Goal: Task Accomplishment & Management: Use online tool/utility

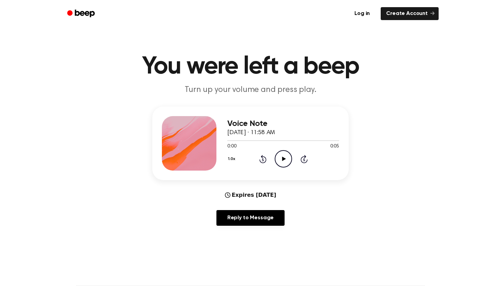
click at [273, 162] on div "1.0x Rewind 5 seconds Play Audio Skip 5 seconds" at bounding box center [283, 158] width 112 height 17
click at [277, 162] on icon "Play Audio" at bounding box center [283, 158] width 17 height 17
click at [282, 161] on icon "Play Audio" at bounding box center [283, 158] width 17 height 17
click at [282, 161] on icon at bounding box center [283, 159] width 3 height 4
click at [412, 14] on link "Create Account" at bounding box center [410, 13] width 58 height 13
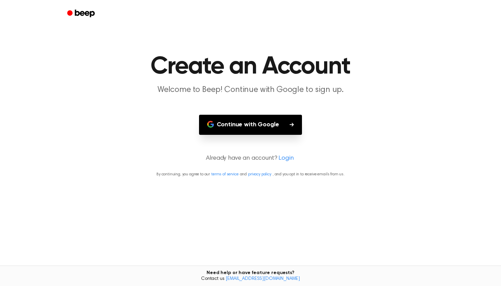
click at [275, 120] on button "Continue with Google" at bounding box center [250, 125] width 103 height 20
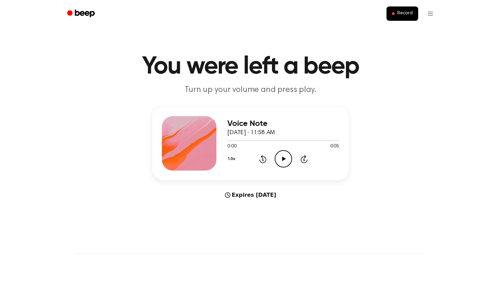
click at [279, 154] on icon "Play Audio" at bounding box center [283, 158] width 17 height 17
click at [398, 15] on span "Record" at bounding box center [404, 14] width 15 height 6
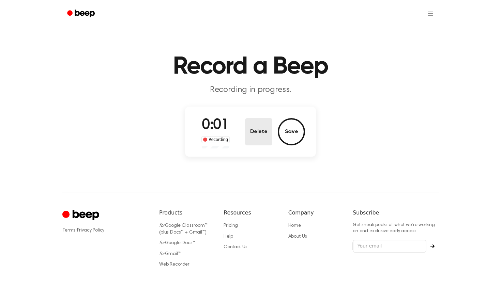
click at [260, 139] on button "Delete" at bounding box center [258, 131] width 27 height 27
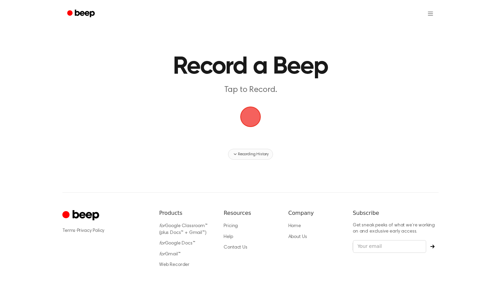
click at [249, 153] on span "Recording History" at bounding box center [253, 154] width 31 height 6
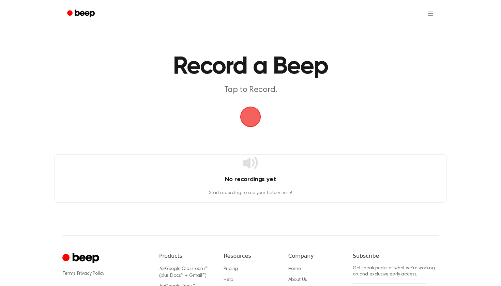
click at [249, 160] on icon at bounding box center [250, 163] width 15 height 12
click at [251, 115] on span "button" at bounding box center [250, 117] width 26 height 26
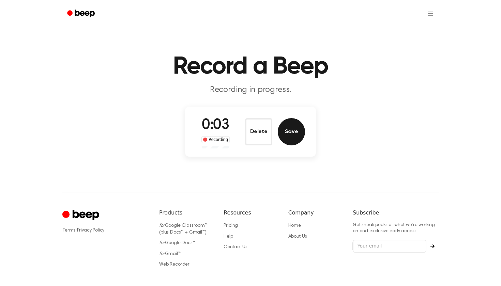
click at [286, 133] on button "Save" at bounding box center [291, 131] width 27 height 27
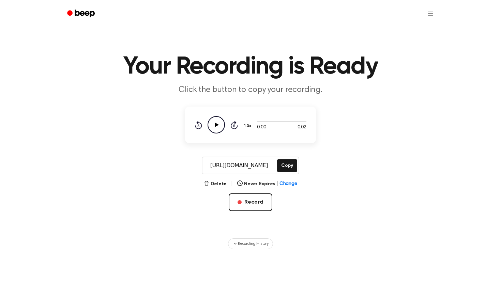
click at [216, 124] on icon at bounding box center [217, 125] width 4 height 4
click at [289, 164] on button "Copy" at bounding box center [287, 165] width 20 height 13
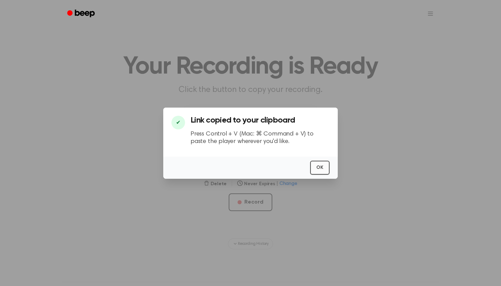
click at [316, 170] on button "OK" at bounding box center [319, 168] width 19 height 14
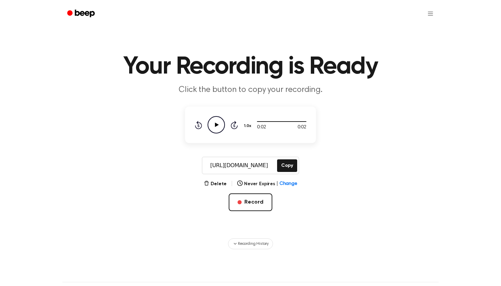
click at [199, 2] on div at bounding box center [250, 13] width 376 height 27
click at [198, 0] on div at bounding box center [250, 13] width 376 height 27
click at [249, 203] on button "Record" at bounding box center [250, 203] width 43 height 18
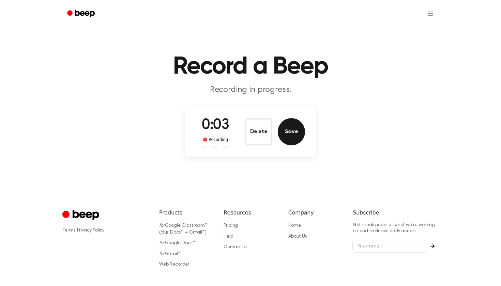
click at [284, 135] on button "Save" at bounding box center [291, 131] width 27 height 27
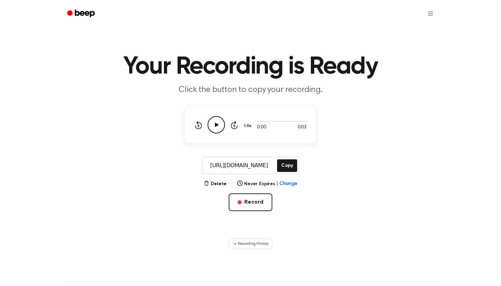
click at [214, 126] on icon "Play Audio" at bounding box center [216, 124] width 17 height 17
click at [280, 168] on button "Copy" at bounding box center [287, 165] width 20 height 13
click at [219, 122] on icon "Play Audio" at bounding box center [216, 124] width 17 height 17
click at [253, 202] on button "Record" at bounding box center [250, 203] width 43 height 18
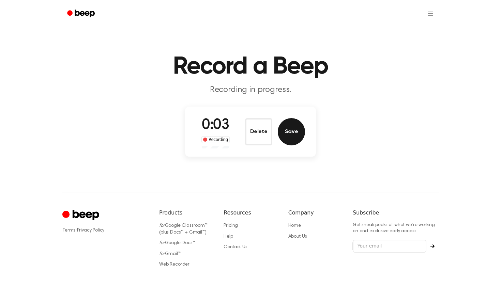
click at [284, 135] on button "Save" at bounding box center [291, 131] width 27 height 27
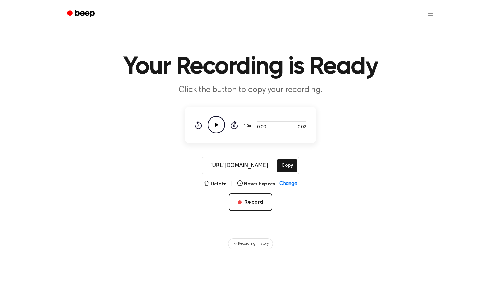
click at [209, 125] on icon "Play Audio" at bounding box center [216, 124] width 17 height 17
click at [279, 163] on button "Copy" at bounding box center [287, 165] width 20 height 13
click at [215, 124] on icon at bounding box center [217, 125] width 4 height 4
click at [220, 126] on icon "Pause Audio" at bounding box center [216, 124] width 17 height 17
click at [253, 199] on button "Record" at bounding box center [250, 203] width 43 height 18
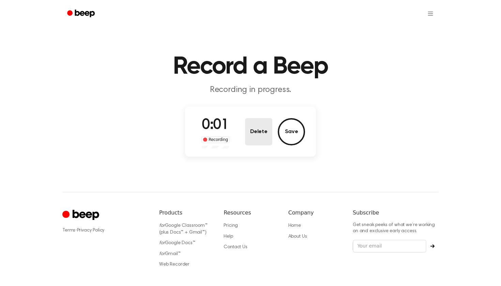
click at [268, 133] on button "Delete" at bounding box center [258, 131] width 27 height 27
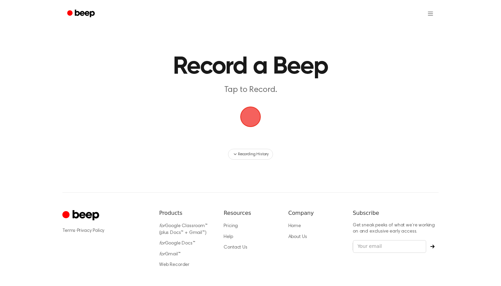
click at [251, 127] on span "button" at bounding box center [250, 117] width 38 height 38
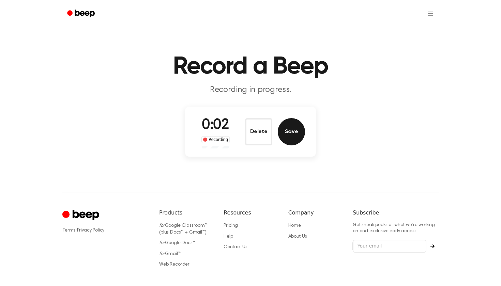
click at [288, 133] on button "Save" at bounding box center [291, 131] width 27 height 27
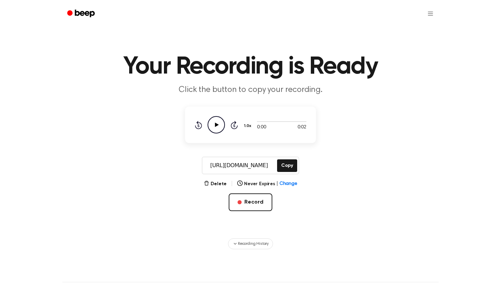
click at [222, 122] on icon "Play Audio" at bounding box center [216, 124] width 17 height 17
click at [288, 165] on button "Copy" at bounding box center [287, 165] width 20 height 13
click at [245, 200] on button "Record" at bounding box center [250, 203] width 43 height 18
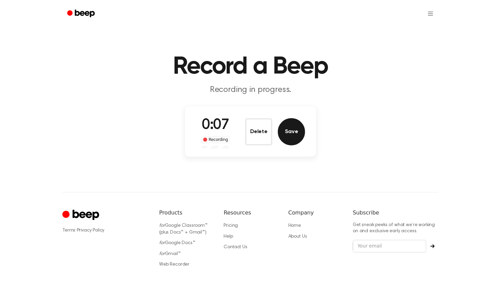
click at [291, 138] on button "Save" at bounding box center [291, 131] width 27 height 27
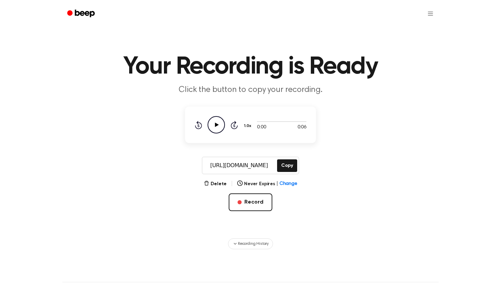
click at [214, 122] on icon "Play Audio" at bounding box center [216, 124] width 17 height 17
click at [290, 165] on button "Copy" at bounding box center [287, 165] width 20 height 13
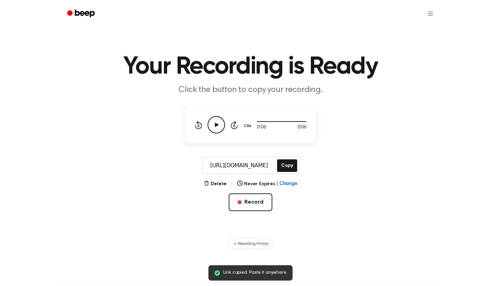
click at [227, 3] on div at bounding box center [250, 13] width 376 height 27
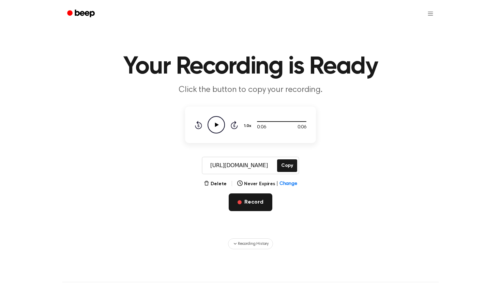
click at [237, 200] on button "Record" at bounding box center [250, 203] width 43 height 18
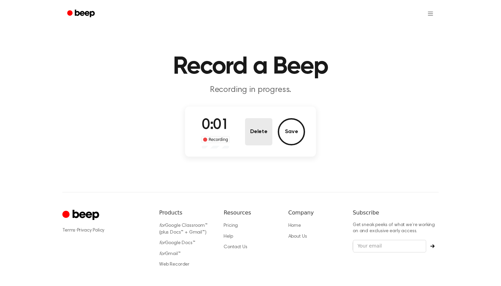
click at [255, 143] on button "Delete" at bounding box center [258, 131] width 27 height 27
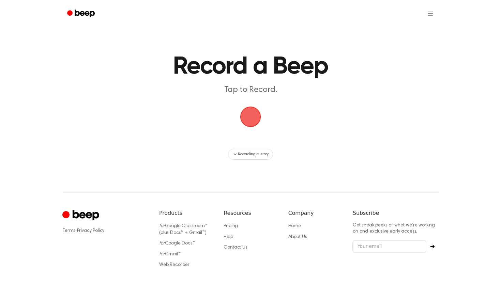
click at [249, 125] on span "button" at bounding box center [250, 116] width 35 height 35
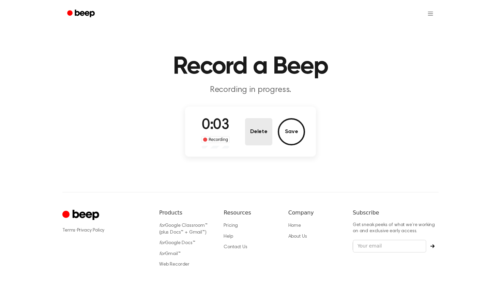
click at [253, 133] on button "Delete" at bounding box center [258, 131] width 27 height 27
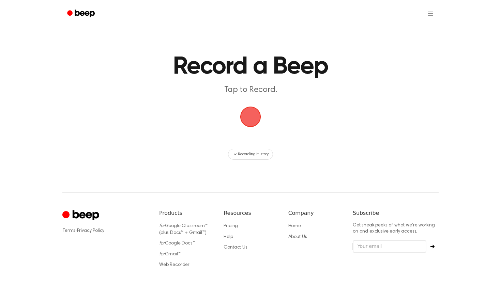
click at [248, 121] on span "button" at bounding box center [250, 117] width 35 height 35
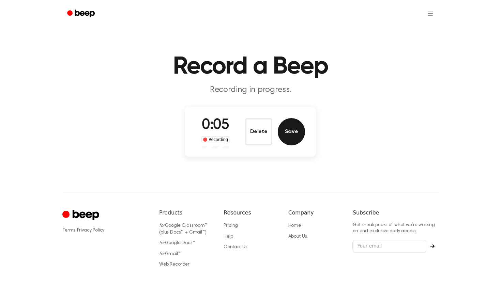
click at [295, 126] on button "Save" at bounding box center [291, 131] width 27 height 27
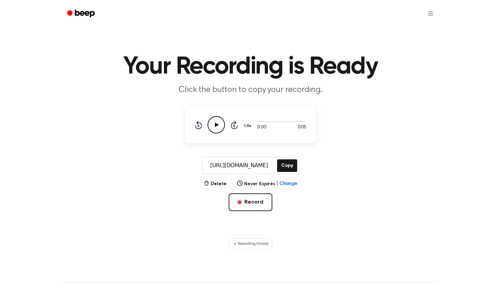
click at [214, 122] on icon "Play Audio" at bounding box center [216, 124] width 17 height 17
click at [283, 164] on button "Copy" at bounding box center [287, 165] width 20 height 13
click at [239, 204] on button "Record" at bounding box center [250, 203] width 43 height 18
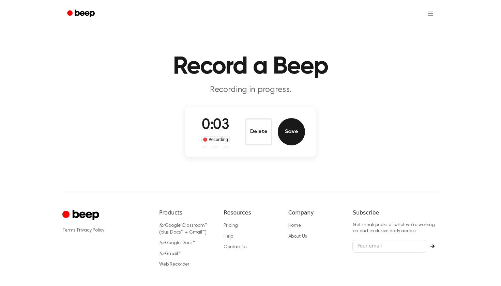
click at [283, 136] on button "Save" at bounding box center [291, 131] width 27 height 27
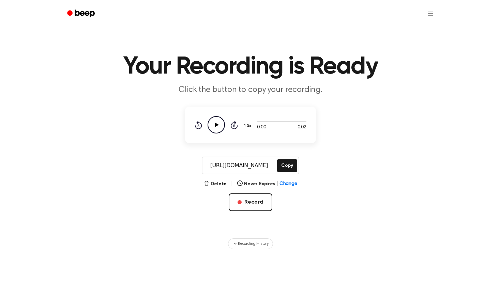
click at [215, 129] on icon "Play Audio" at bounding box center [216, 124] width 17 height 17
click at [282, 165] on button "Copy" at bounding box center [287, 165] width 20 height 13
click at [238, 205] on button "Record" at bounding box center [250, 203] width 43 height 18
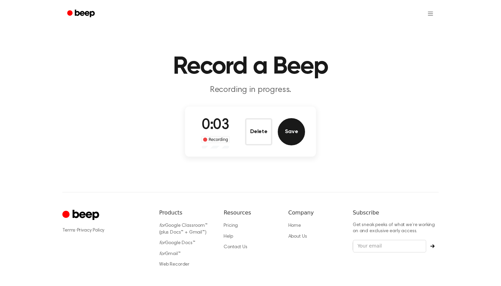
click at [285, 129] on button "Save" at bounding box center [291, 131] width 27 height 27
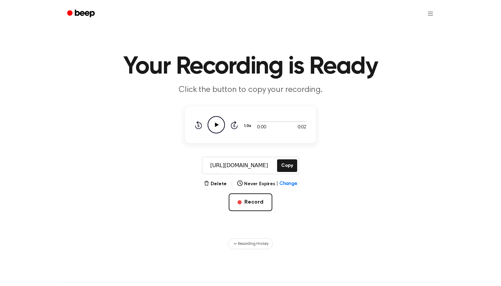
click at [222, 127] on icon "Play Audio" at bounding box center [216, 124] width 17 height 17
click at [284, 165] on button "Copy" at bounding box center [287, 165] width 20 height 13
click at [247, 205] on button "Record" at bounding box center [250, 203] width 43 height 18
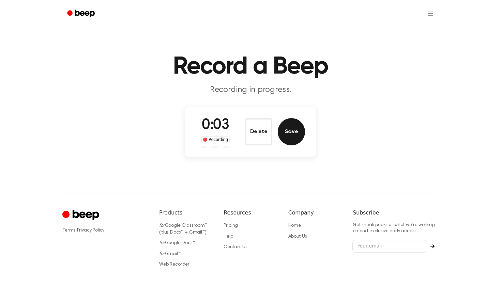
click at [283, 133] on button "Save" at bounding box center [291, 131] width 27 height 27
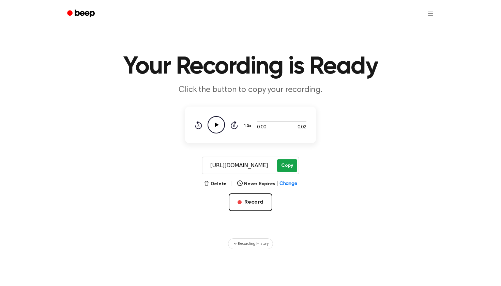
click at [282, 165] on button "Copy" at bounding box center [287, 165] width 20 height 13
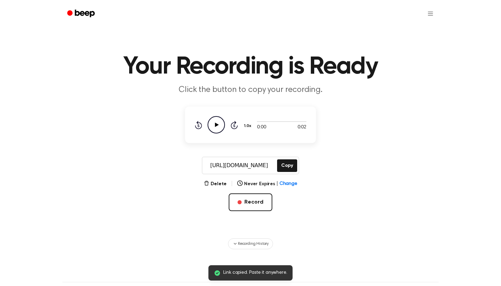
click at [216, 2] on div at bounding box center [250, 13] width 376 height 27
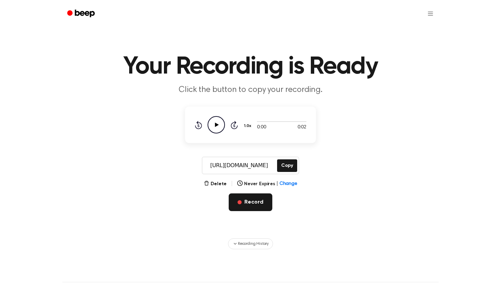
click at [255, 208] on button "Record" at bounding box center [250, 203] width 43 height 18
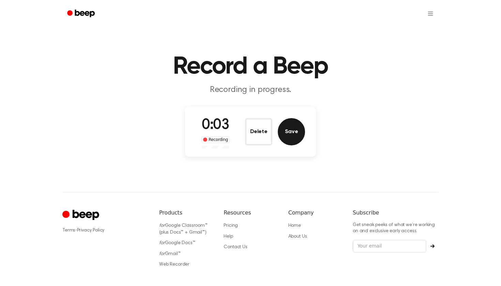
click at [285, 133] on button "Save" at bounding box center [291, 131] width 27 height 27
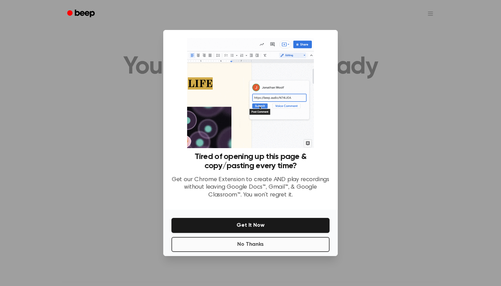
click at [241, 243] on button "No Thanks" at bounding box center [250, 244] width 158 height 15
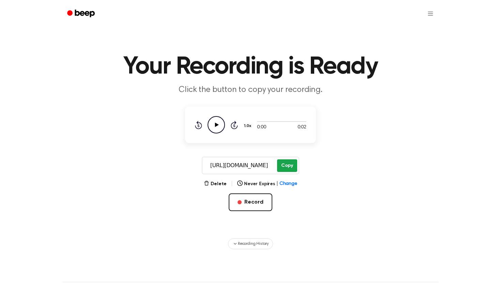
click at [283, 165] on button "Copy" at bounding box center [287, 165] width 20 height 13
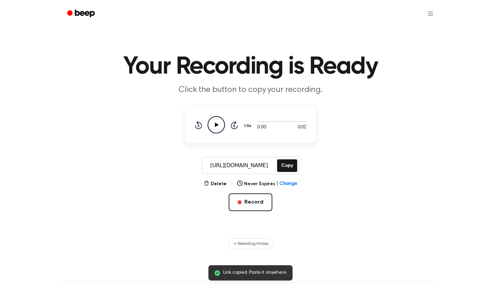
click at [204, 0] on div at bounding box center [250, 13] width 376 height 27
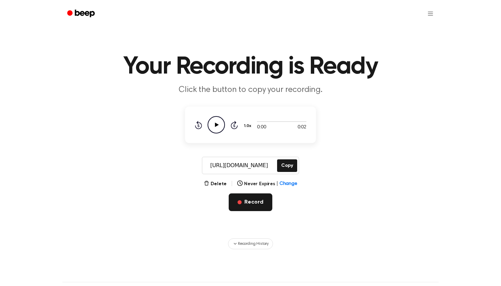
click at [245, 197] on button "Record" at bounding box center [250, 203] width 43 height 18
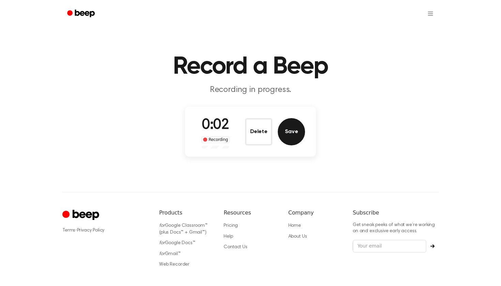
click at [287, 136] on button "Save" at bounding box center [291, 131] width 27 height 27
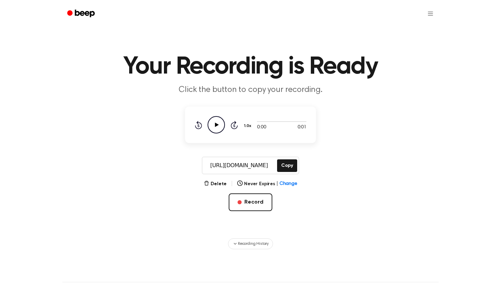
click at [216, 127] on icon "Play Audio" at bounding box center [216, 124] width 17 height 17
click at [289, 164] on button "Copy" at bounding box center [287, 165] width 20 height 13
click at [255, 203] on button "Record" at bounding box center [250, 203] width 43 height 18
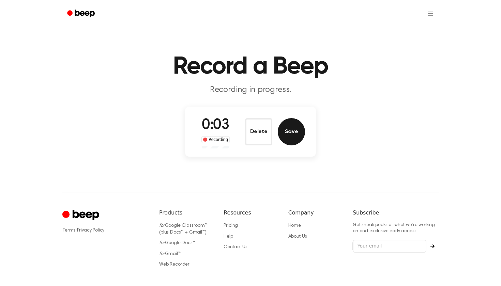
click at [289, 124] on button "Save" at bounding box center [291, 131] width 27 height 27
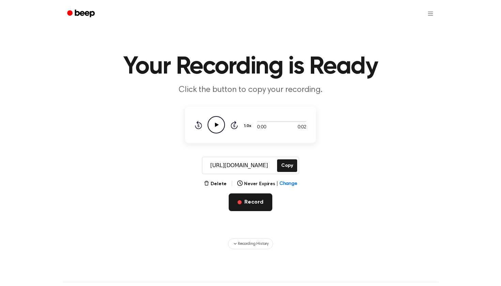
click at [245, 198] on button "Record" at bounding box center [250, 203] width 43 height 18
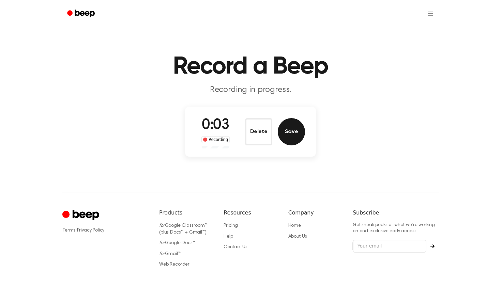
click at [285, 136] on button "Save" at bounding box center [291, 131] width 27 height 27
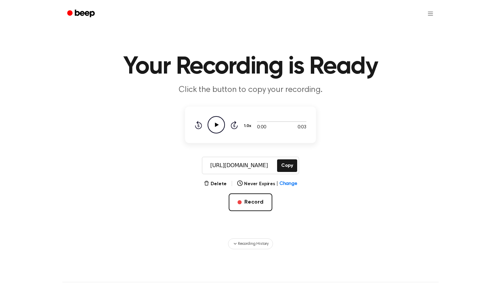
click at [219, 127] on icon "Play Audio" at bounding box center [216, 124] width 17 height 17
click at [282, 166] on button "Copy" at bounding box center [287, 165] width 20 height 13
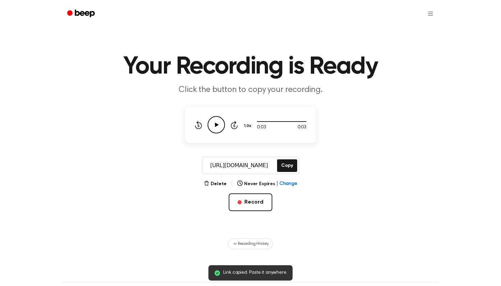
click at [214, 4] on div at bounding box center [250, 13] width 376 height 27
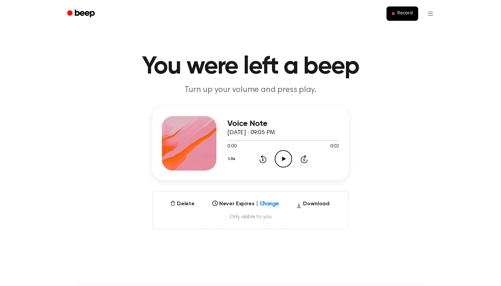
click at [289, 162] on icon "Play Audio" at bounding box center [283, 158] width 17 height 17
click at [289, 162] on icon "Pause Audio" at bounding box center [283, 158] width 17 height 17
click at [276, 164] on icon "Play Audio" at bounding box center [283, 158] width 17 height 17
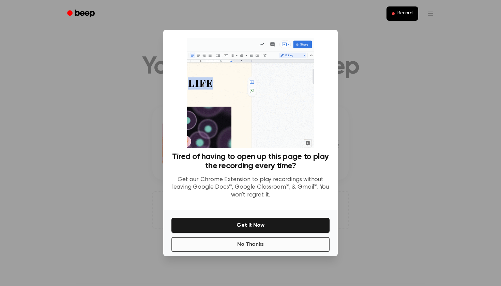
click at [264, 241] on button "No Thanks" at bounding box center [250, 244] width 158 height 15
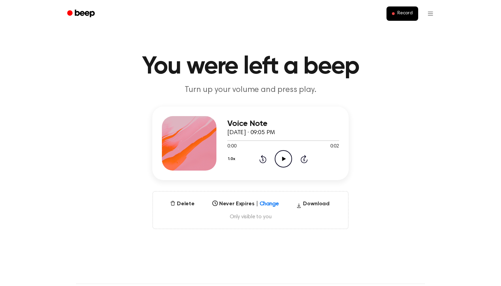
click at [280, 150] on div "0:00 0:02" at bounding box center [283, 146] width 112 height 7
click at [278, 161] on icon "Play Audio" at bounding box center [283, 158] width 17 height 17
click at [283, 158] on icon at bounding box center [284, 159] width 4 height 4
click at [282, 163] on icon "Play Audio" at bounding box center [283, 158] width 17 height 17
click at [288, 162] on icon "Play Audio" at bounding box center [283, 158] width 17 height 17
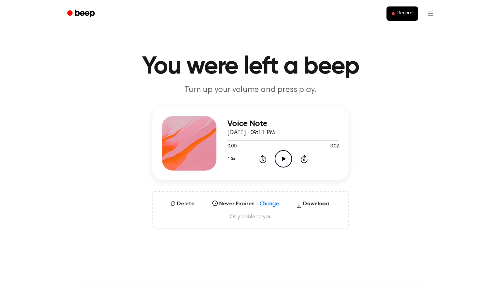
click at [279, 160] on icon "Play Audio" at bounding box center [283, 158] width 17 height 17
click at [277, 155] on icon "Play Audio" at bounding box center [283, 158] width 17 height 17
click at [279, 156] on icon "Play Audio" at bounding box center [283, 158] width 17 height 17
click at [281, 163] on icon "Play Audio" at bounding box center [283, 158] width 17 height 17
